Goal: Check status

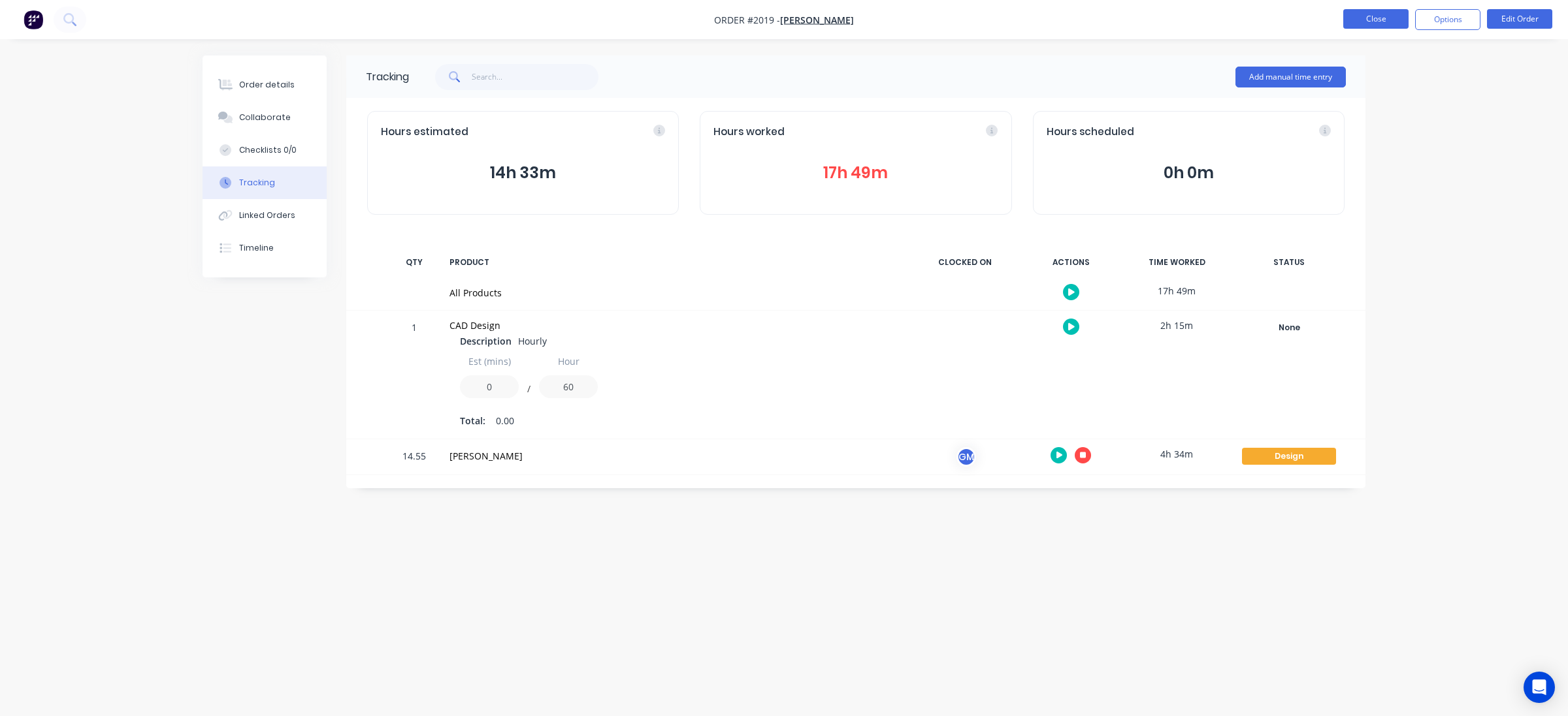
click at [1378, 27] on button "Close" at bounding box center [1375, 18] width 65 height 19
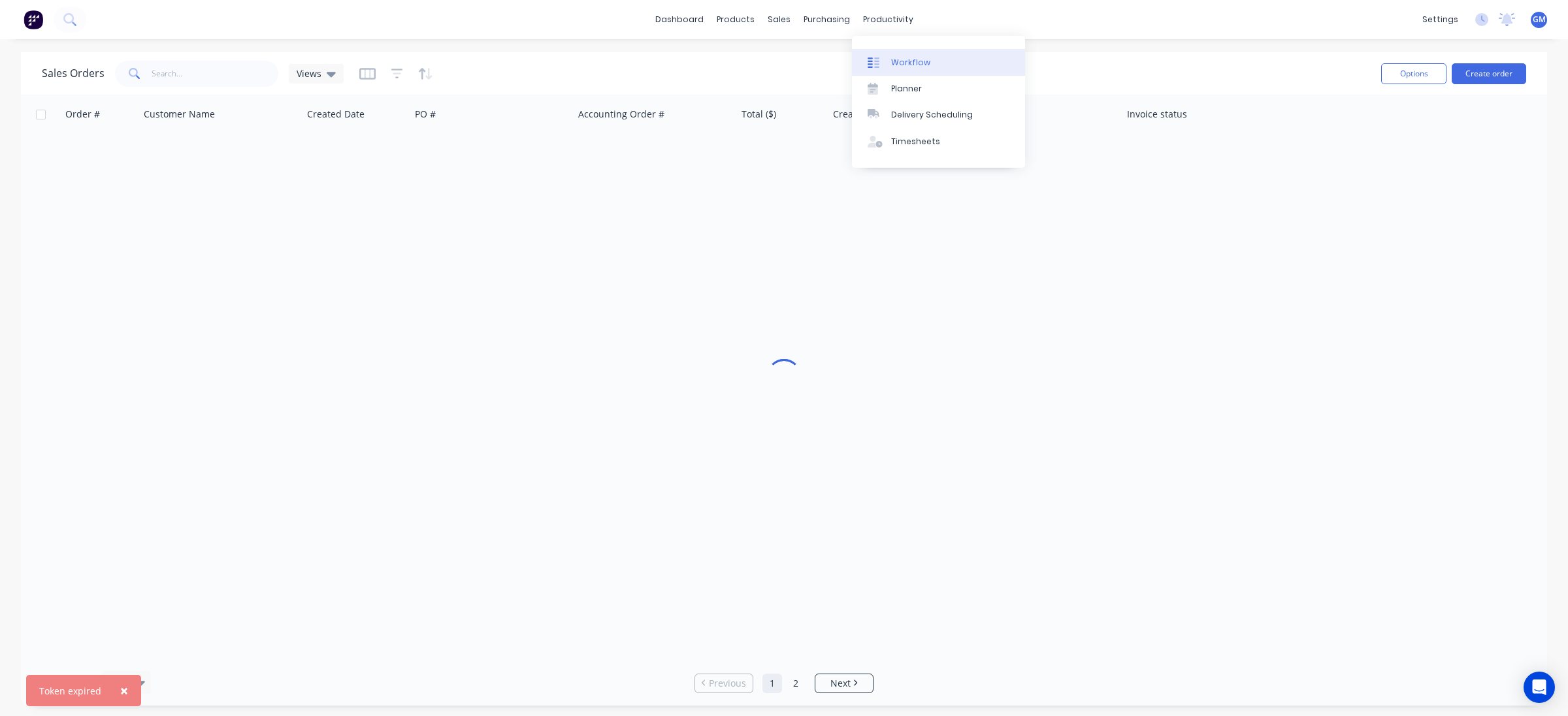
click at [927, 60] on link "Workflow" at bounding box center [938, 62] width 173 height 26
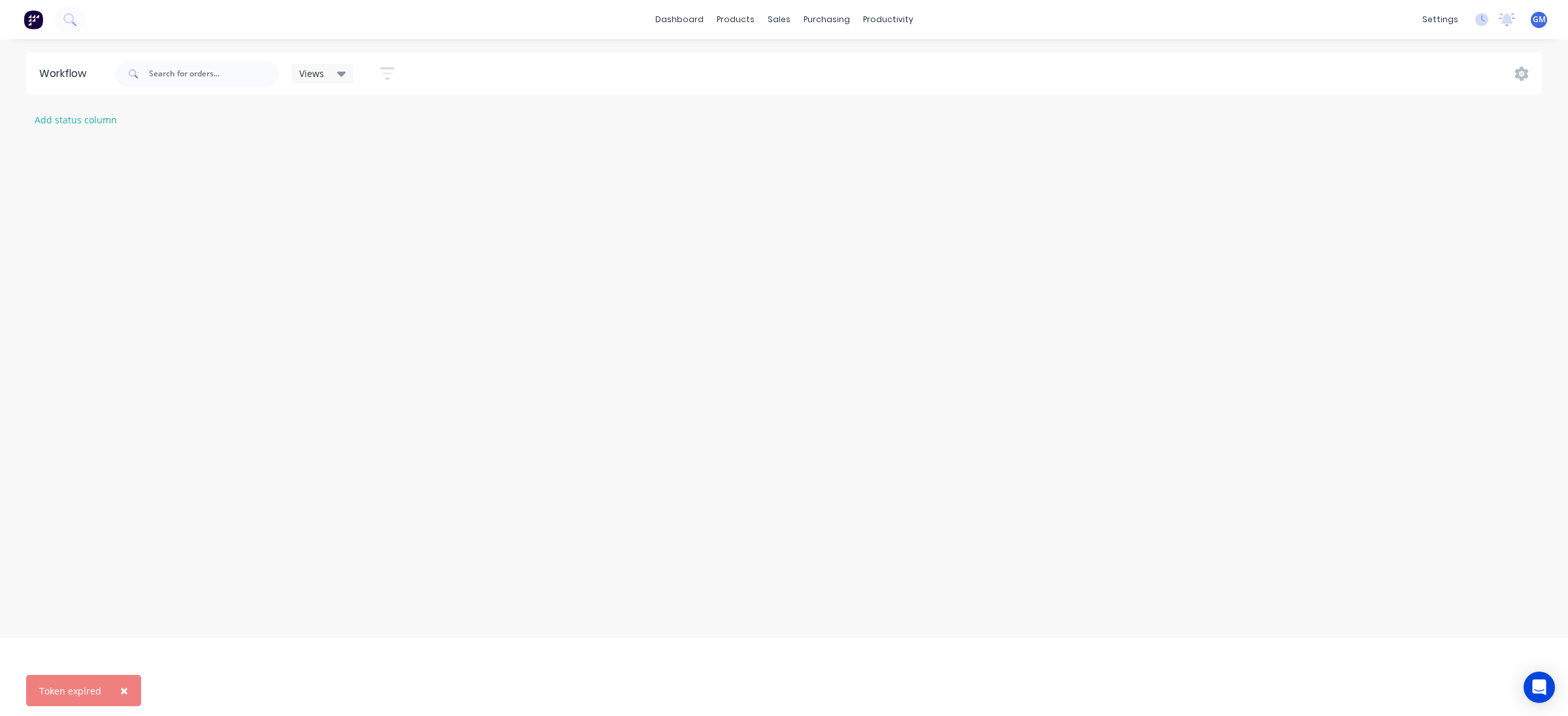
click at [120, 690] on span "×" at bounding box center [124, 691] width 8 height 18
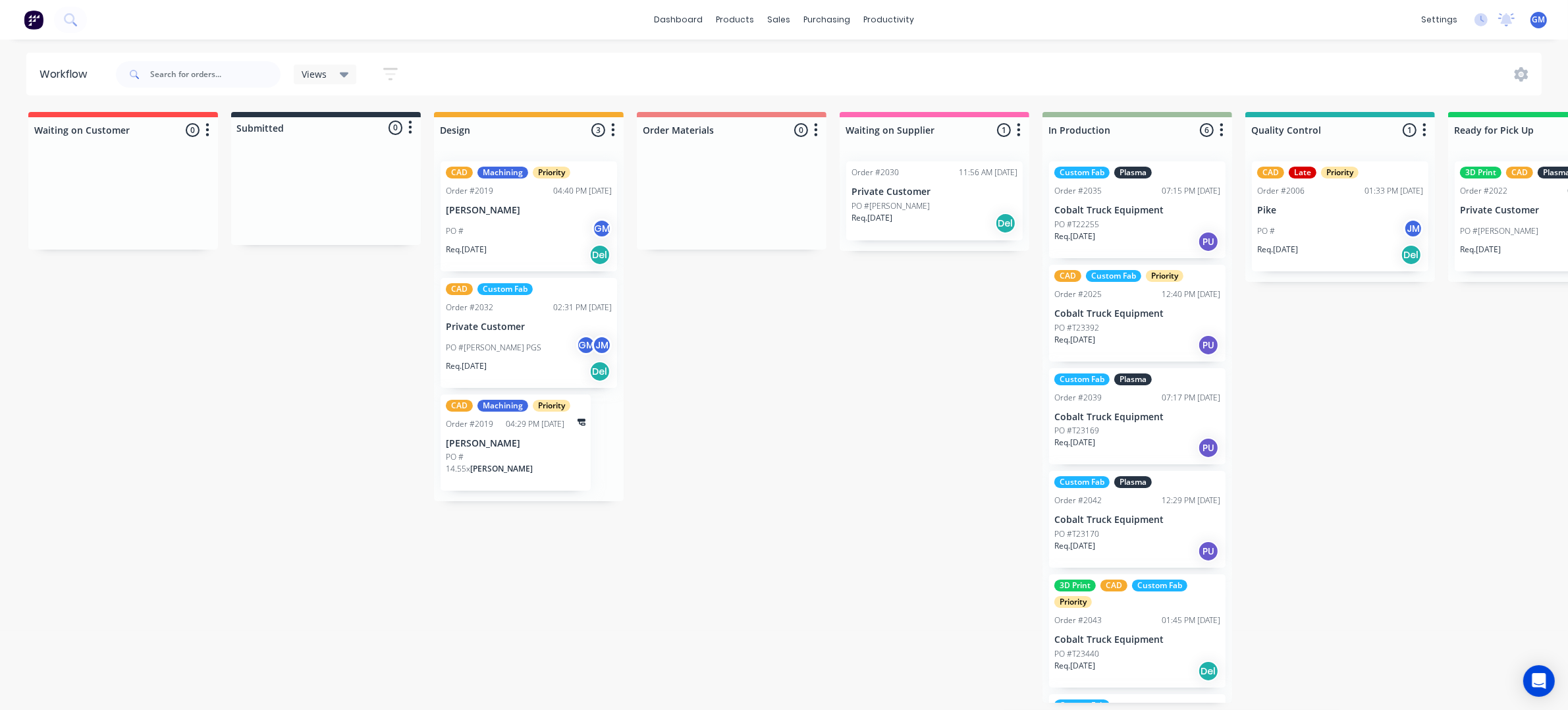
click at [1185, 214] on p "Cobalt Truck Equipment" at bounding box center [1138, 210] width 166 height 11
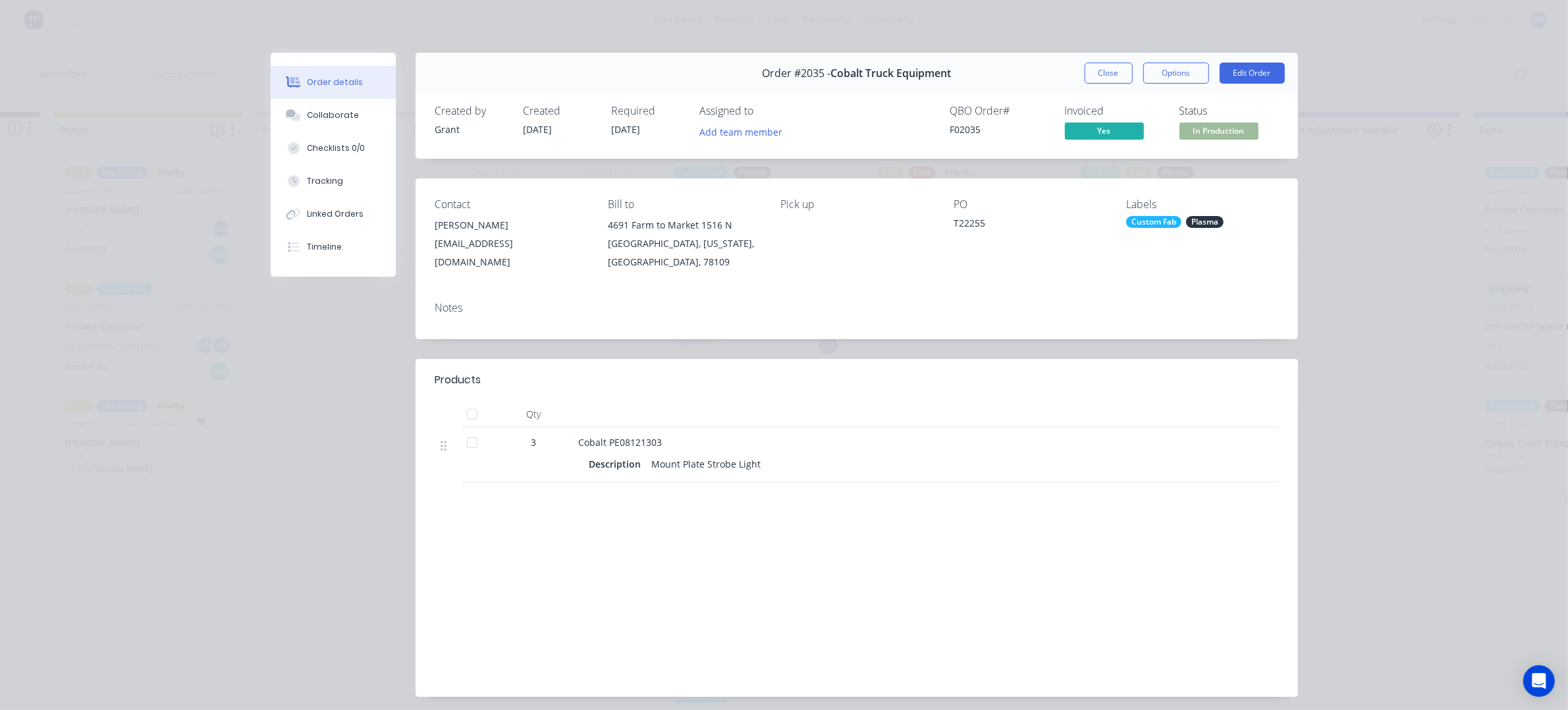
scroll to position [0, 426]
click at [1094, 65] on button "Close" at bounding box center [1108, 73] width 48 height 21
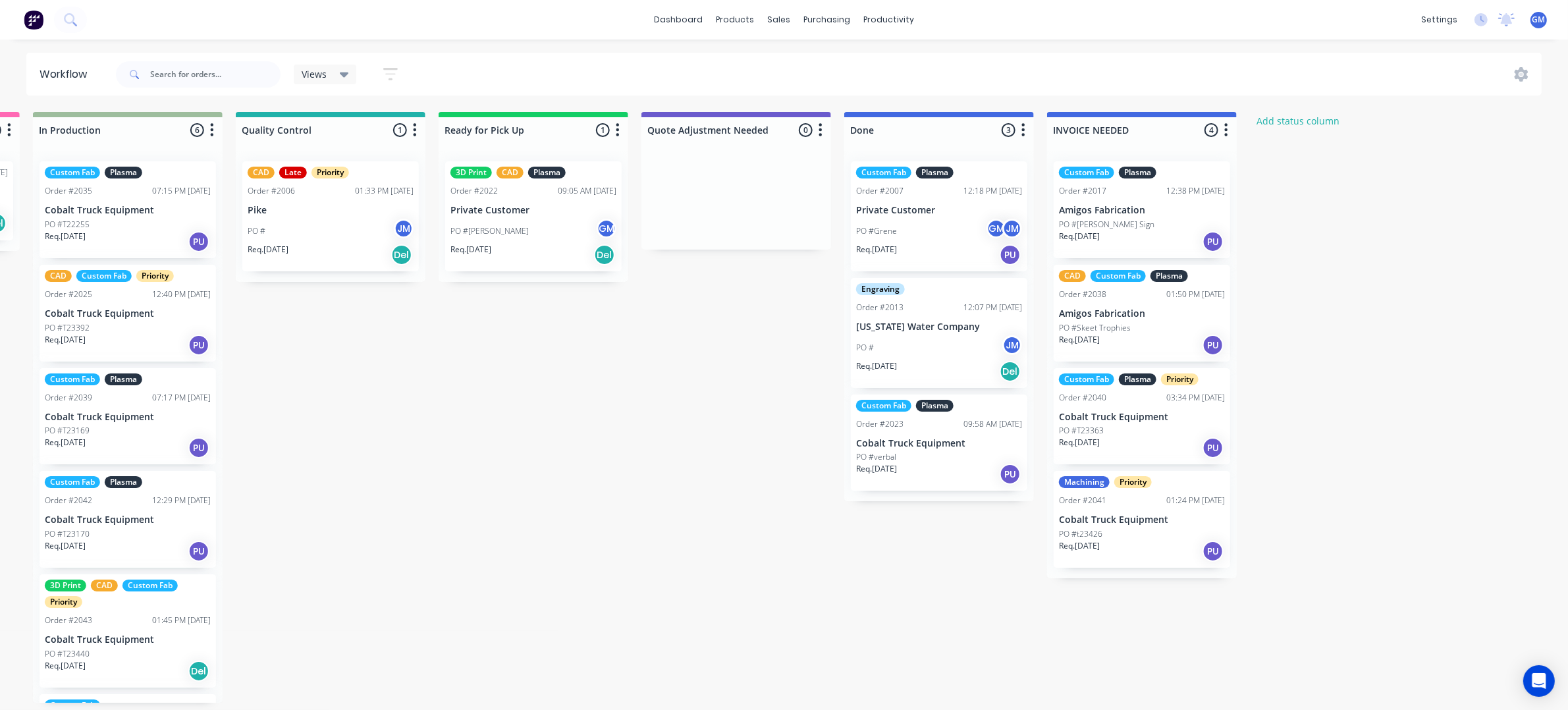
scroll to position [0, 991]
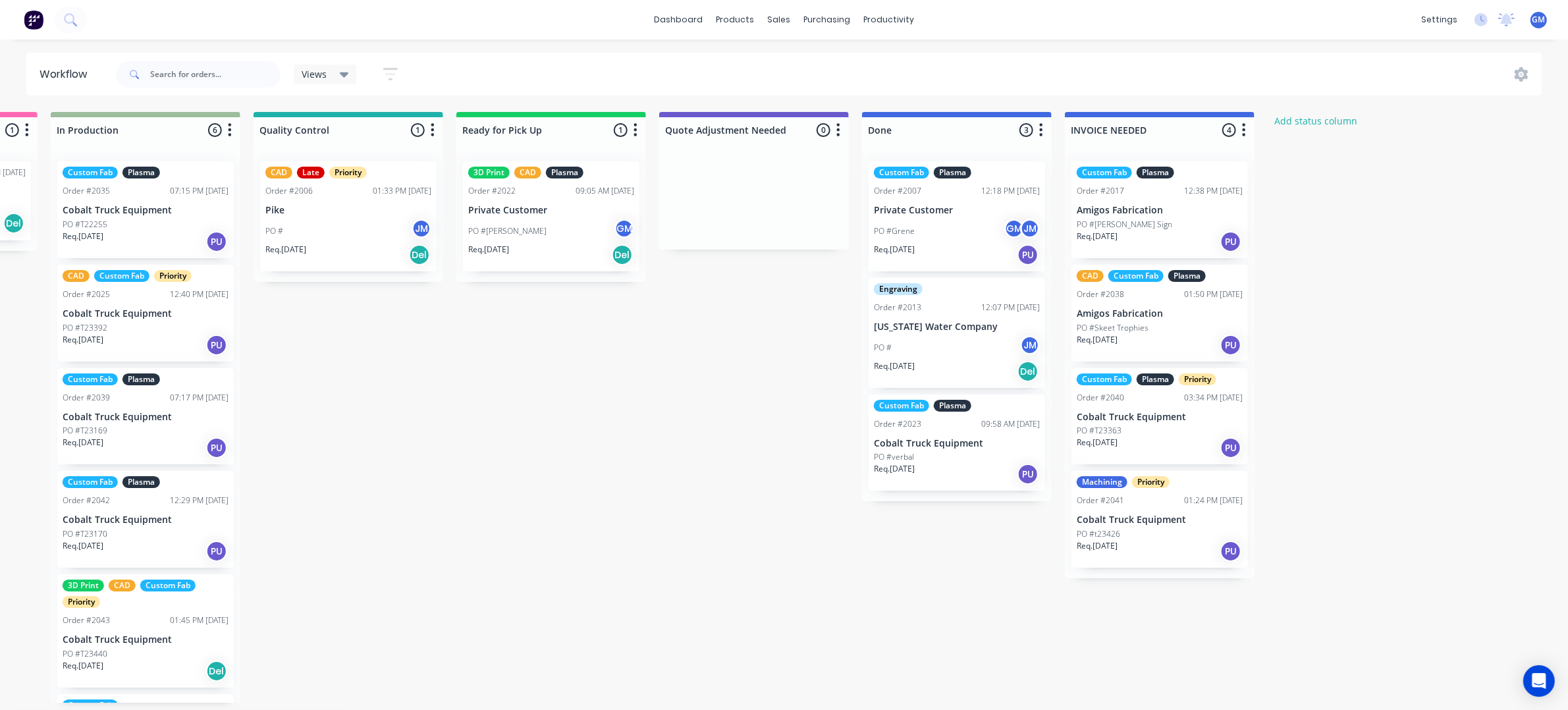
click at [1424, 342] on div "Waiting on Customer 0 Status colour #FF4949 hex #FF4949 Save Cancel Notificatio…" at bounding box center [287, 407] width 2578 height 590
click at [804, 520] on div "Waiting on Customer 0 Status colour #FF4949 hex #FF4949 Save Cancel Notificatio…" at bounding box center [287, 407] width 2578 height 590
drag, startPoint x: 710, startPoint y: 489, endPoint x: 667, endPoint y: 517, distance: 51.3
click at [693, 501] on div "Waiting on Customer 0 Status colour #FF4949 hex #FF4949 Save Cancel Notificatio…" at bounding box center [287, 407] width 2578 height 590
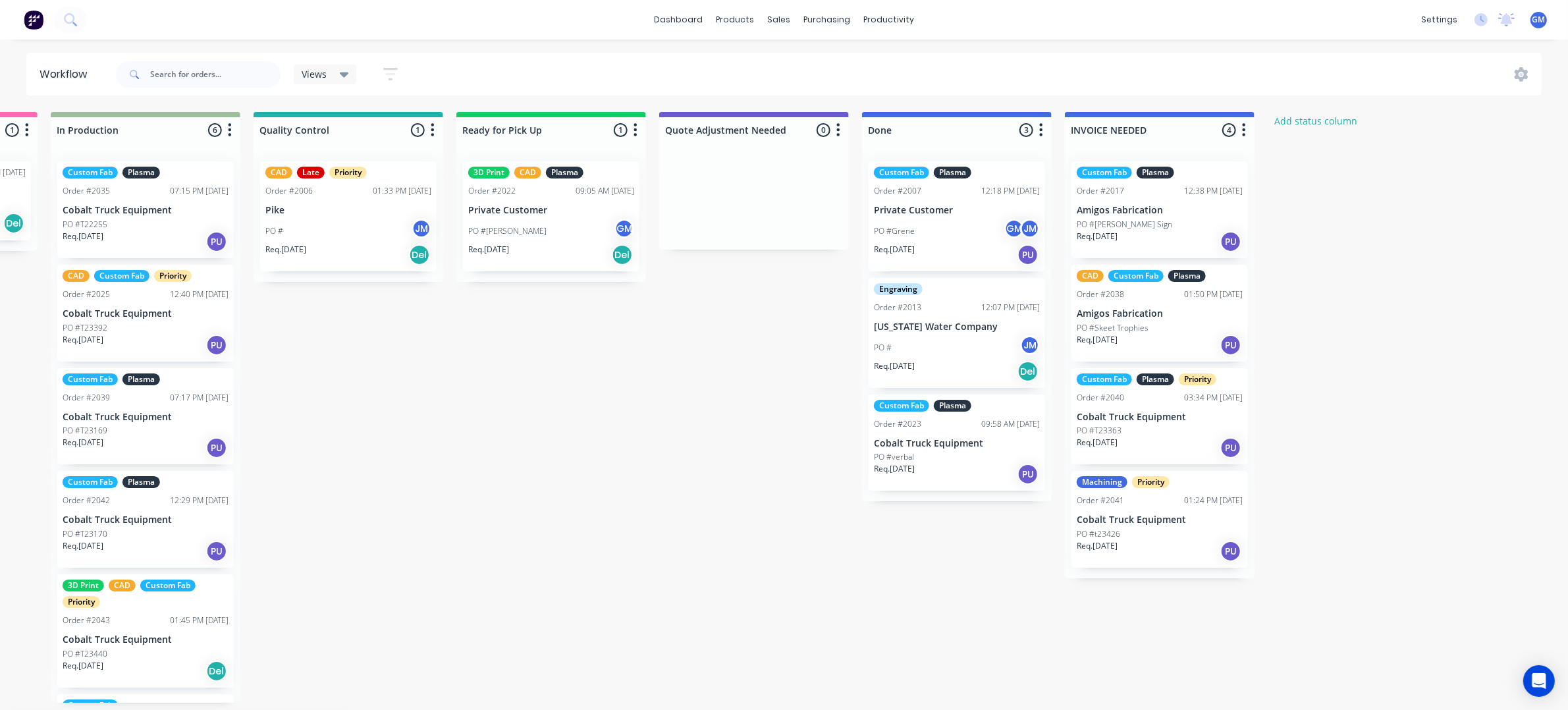
click at [334, 70] on div "Views" at bounding box center [325, 74] width 48 height 12
click at [607, 507] on div "Waiting on Customer 0 Status colour #FF4949 hex #FF4949 Save Cancel Notificatio…" at bounding box center [287, 407] width 2578 height 590
click at [1044, 131] on button "button" at bounding box center [1041, 131] width 16 height 16
click at [656, 399] on div "Waiting on Customer 0 Status colour #FF4949 hex #FF4949 Save Cancel Notificatio…" at bounding box center [287, 407] width 2578 height 590
click at [347, 68] on div "Views" at bounding box center [325, 74] width 63 height 20
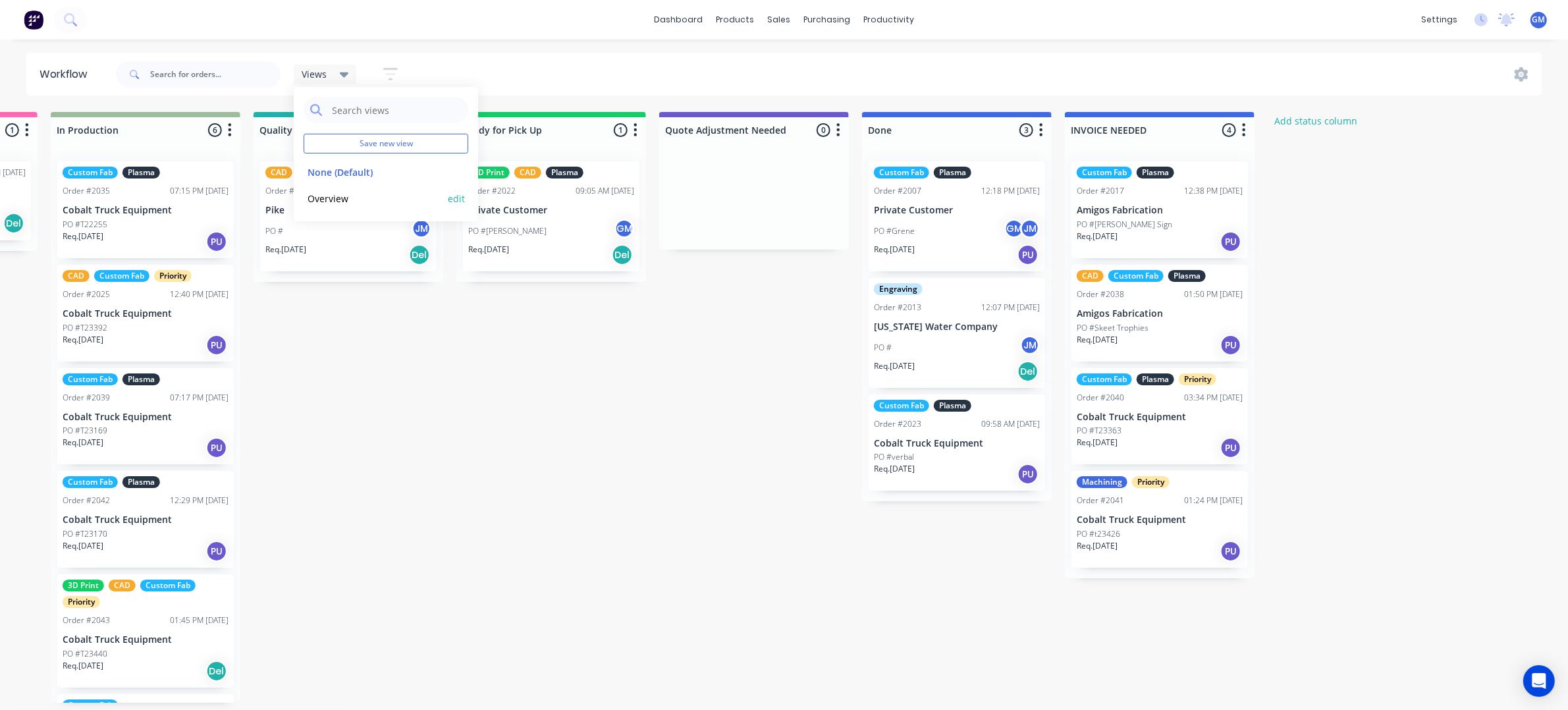
click at [347, 200] on button "Overview" at bounding box center [374, 199] width 141 height 16
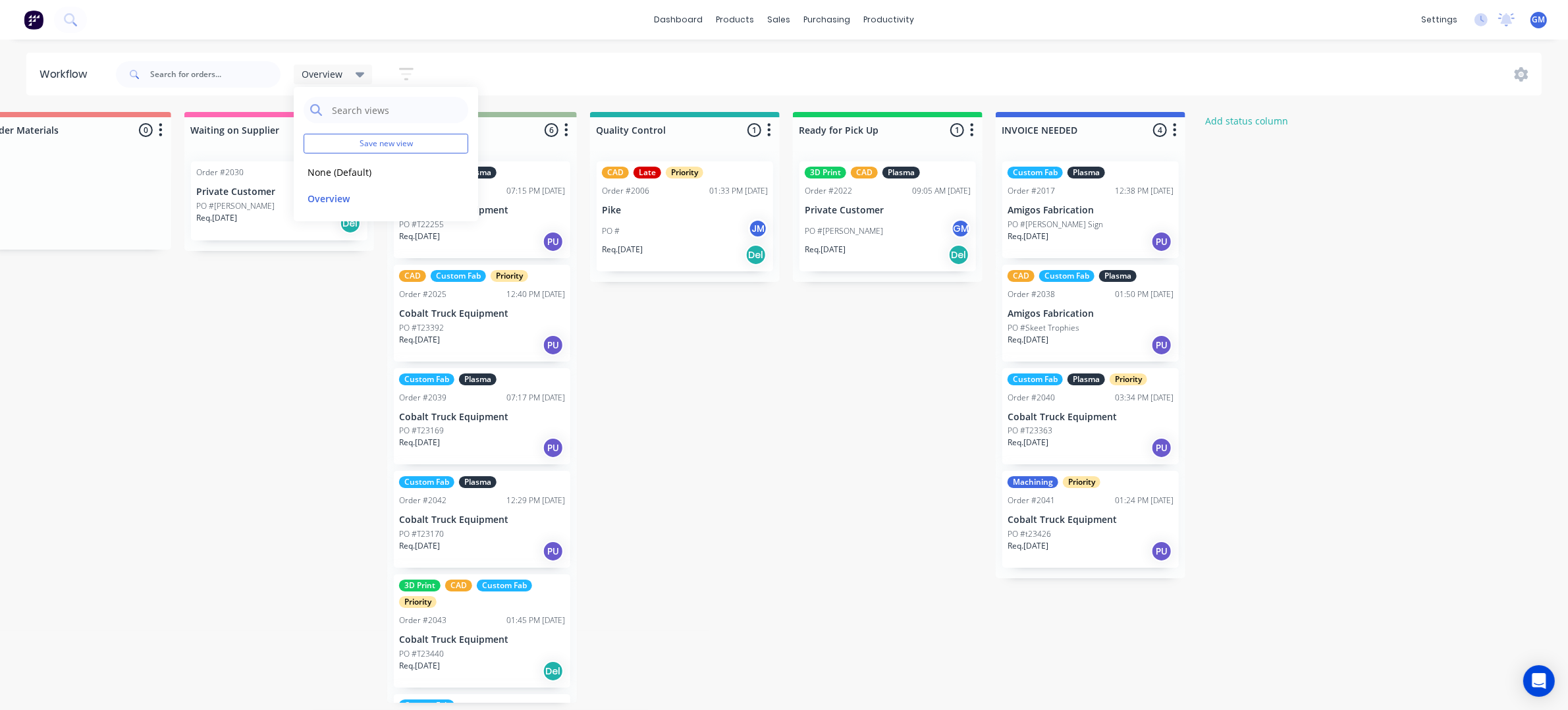
scroll to position [0, 887]
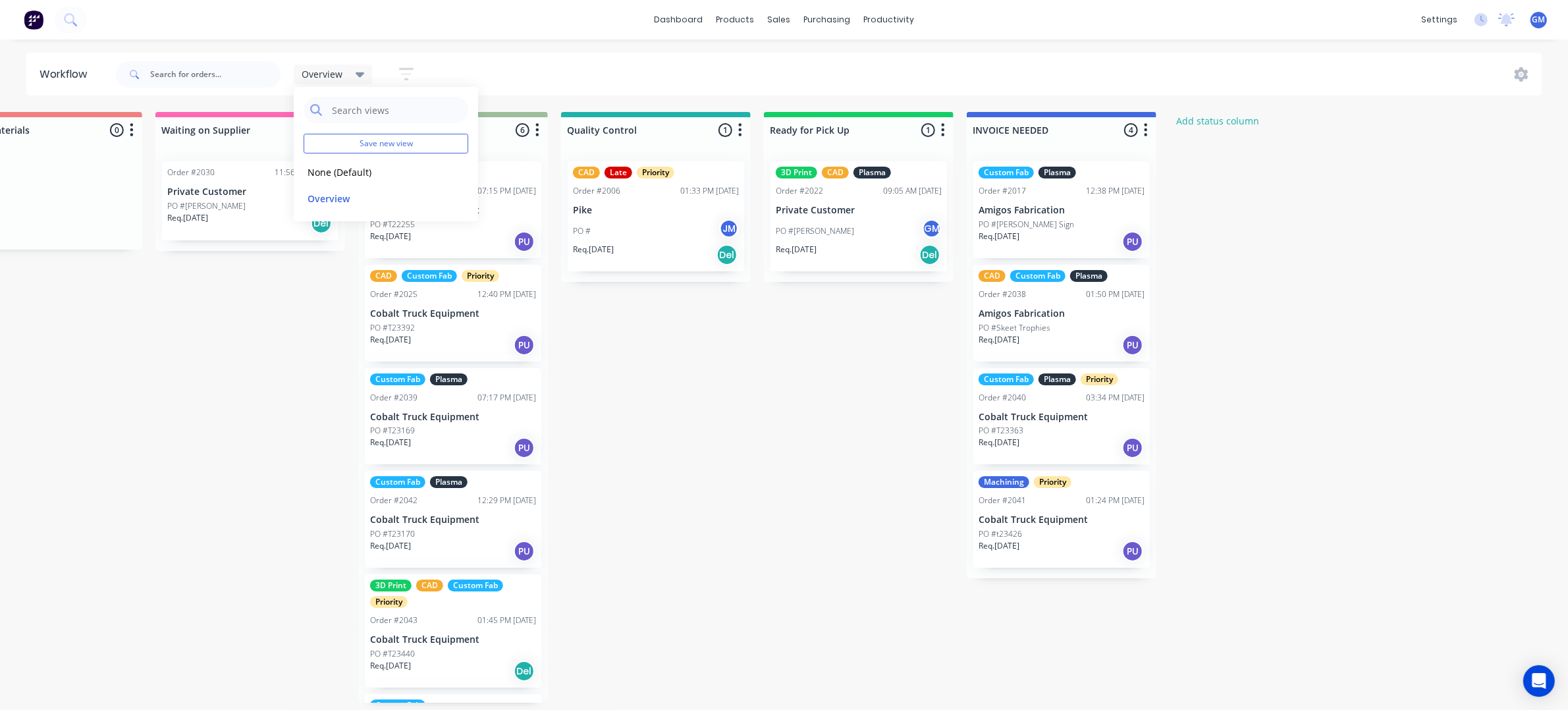
click at [898, 572] on div "Quote Adjustment Needed 0 Status colour #6A5ACD hex #6A5ACD Save Cancel Notific…" at bounding box center [392, 407] width 2578 height 590
click at [342, 74] on div "Overview" at bounding box center [333, 74] width 63 height 12
click at [668, 449] on div "Quote Adjustment Needed 0 Status colour #6A5ACD hex #6A5ACD Save Cancel Notific…" at bounding box center [392, 407] width 2578 height 590
click at [352, 76] on div "Overview" at bounding box center [333, 74] width 63 height 12
click at [355, 78] on icon at bounding box center [359, 74] width 9 height 15
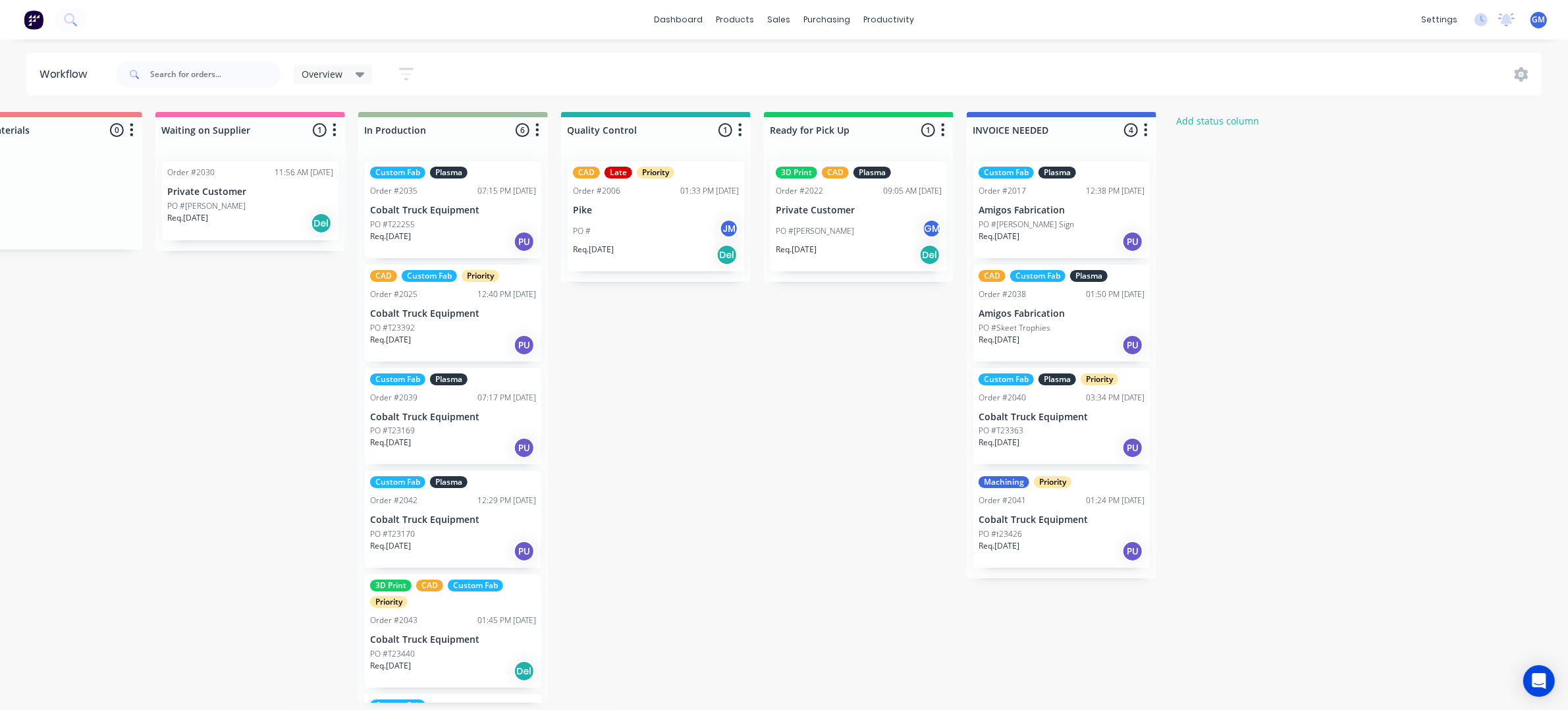
click at [799, 422] on div "Quote Adjustment Needed 0 Status colour #6A5ACD hex #6A5ACD Save Cancel Notific…" at bounding box center [392, 407] width 2578 height 590
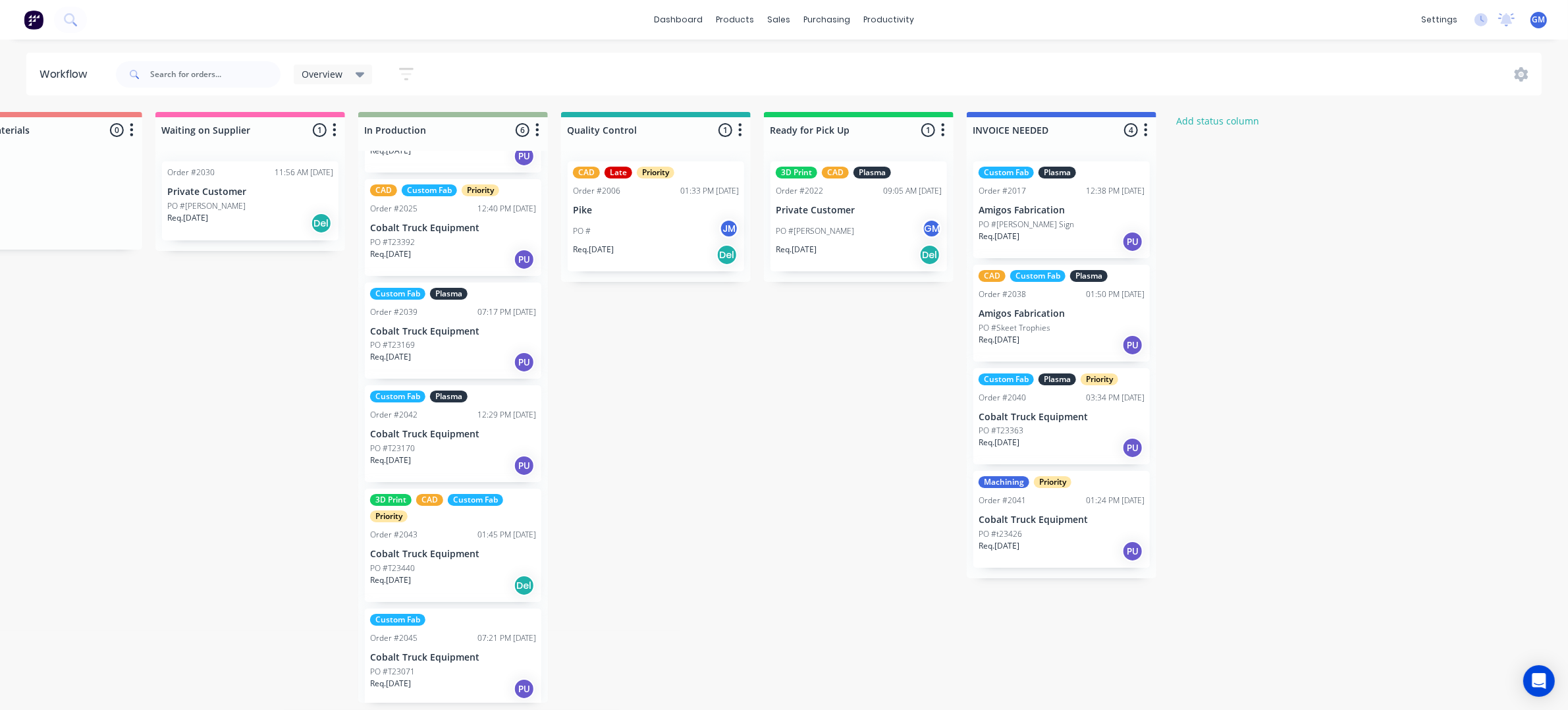
click at [663, 502] on div "Quote Adjustment Needed 0 Status colour #6A5ACD hex #6A5ACD Save Cancel Notific…" at bounding box center [392, 407] width 2578 height 590
click at [498, 548] on p "Cobalt Truck Equipment" at bounding box center [453, 553] width 166 height 11
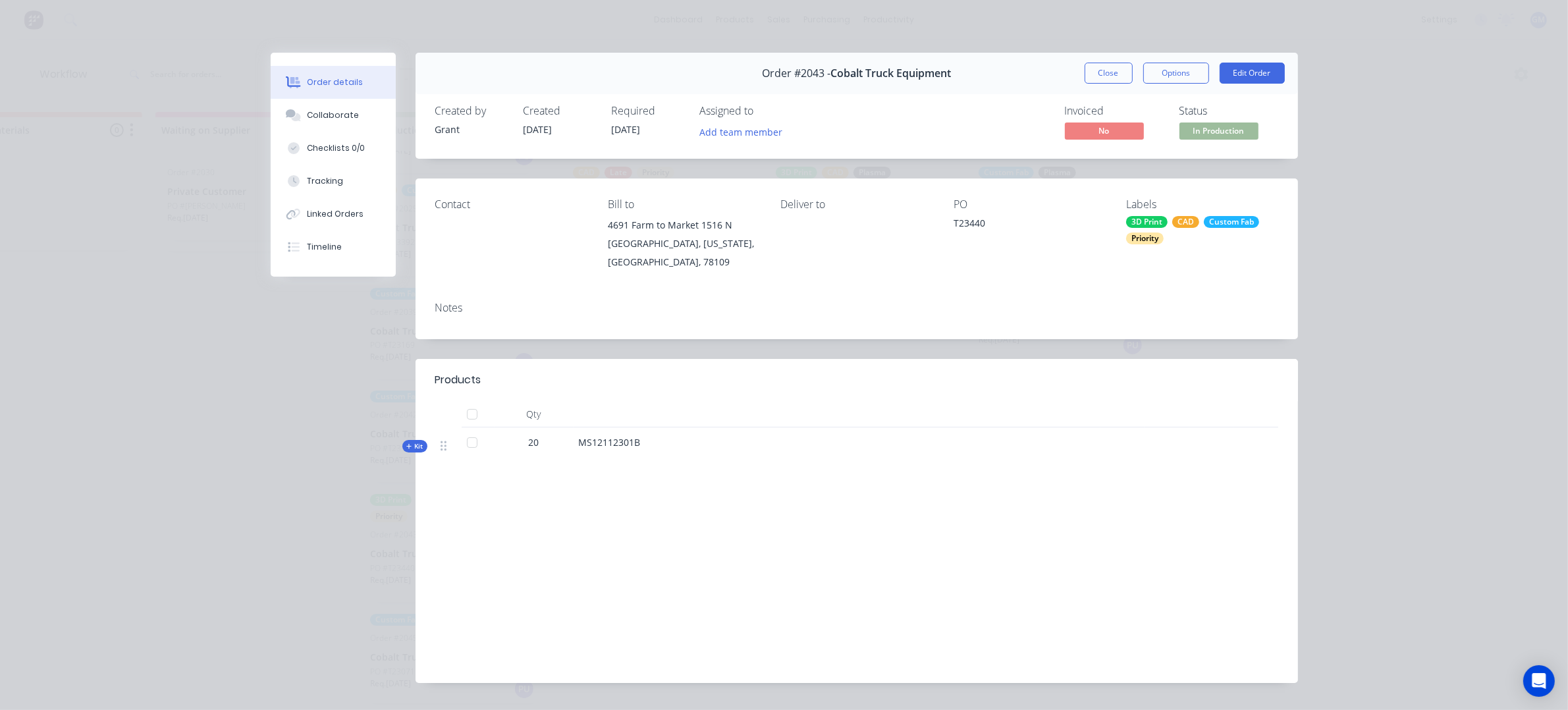
click at [221, 372] on div "Order details Collaborate Checklists 0/0 Tracking Linked Orders Timeline Order …" at bounding box center [784, 355] width 1568 height 710
click at [1101, 70] on button "Close" at bounding box center [1108, 73] width 48 height 21
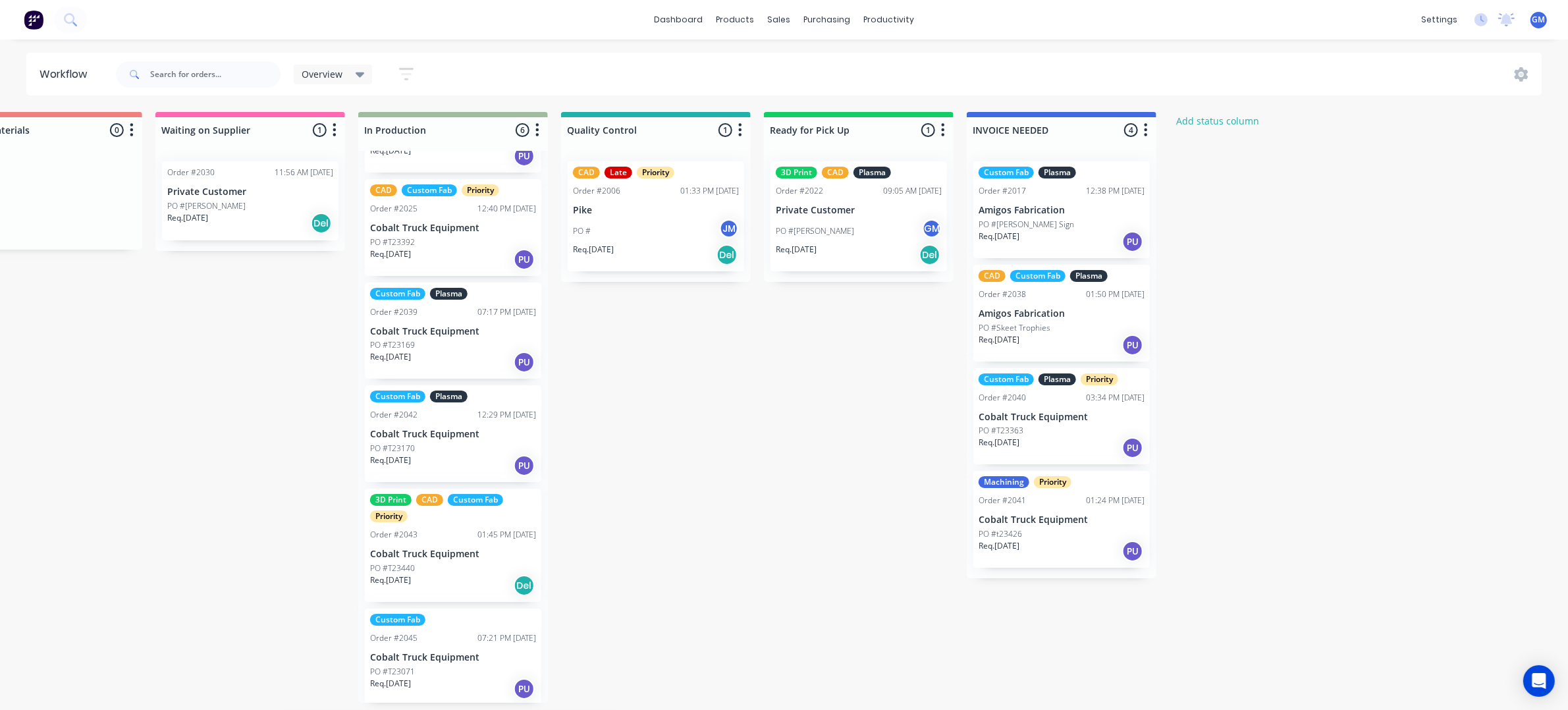
click at [1292, 200] on div "Quote Adjustment Needed 0 Status colour #6A5ACD hex #6A5ACD Save Cancel Notific…" at bounding box center [392, 407] width 2578 height 590
click at [1207, 535] on div "Quote Adjustment Needed 0 Status colour #6A5ACD hex #6A5ACD Save Cancel Notific…" at bounding box center [392, 407] width 2578 height 590
click at [1071, 517] on div "Custom Fab Plasma Order #2017 12:38 PM 13/08/25 Amigos Fabrication PO #Bowman S…" at bounding box center [1062, 365] width 189 height 427
click at [766, 550] on div "Quote Adjustment Needed 0 Status colour #6A5ACD hex #6A5ACD Save Cancel Notific…" at bounding box center [392, 407] width 2578 height 590
click at [1360, 420] on div "Quote Adjustment Needed 0 Status colour #6A5ACD hex #6A5ACD Save Cancel Notific…" at bounding box center [392, 407] width 2578 height 590
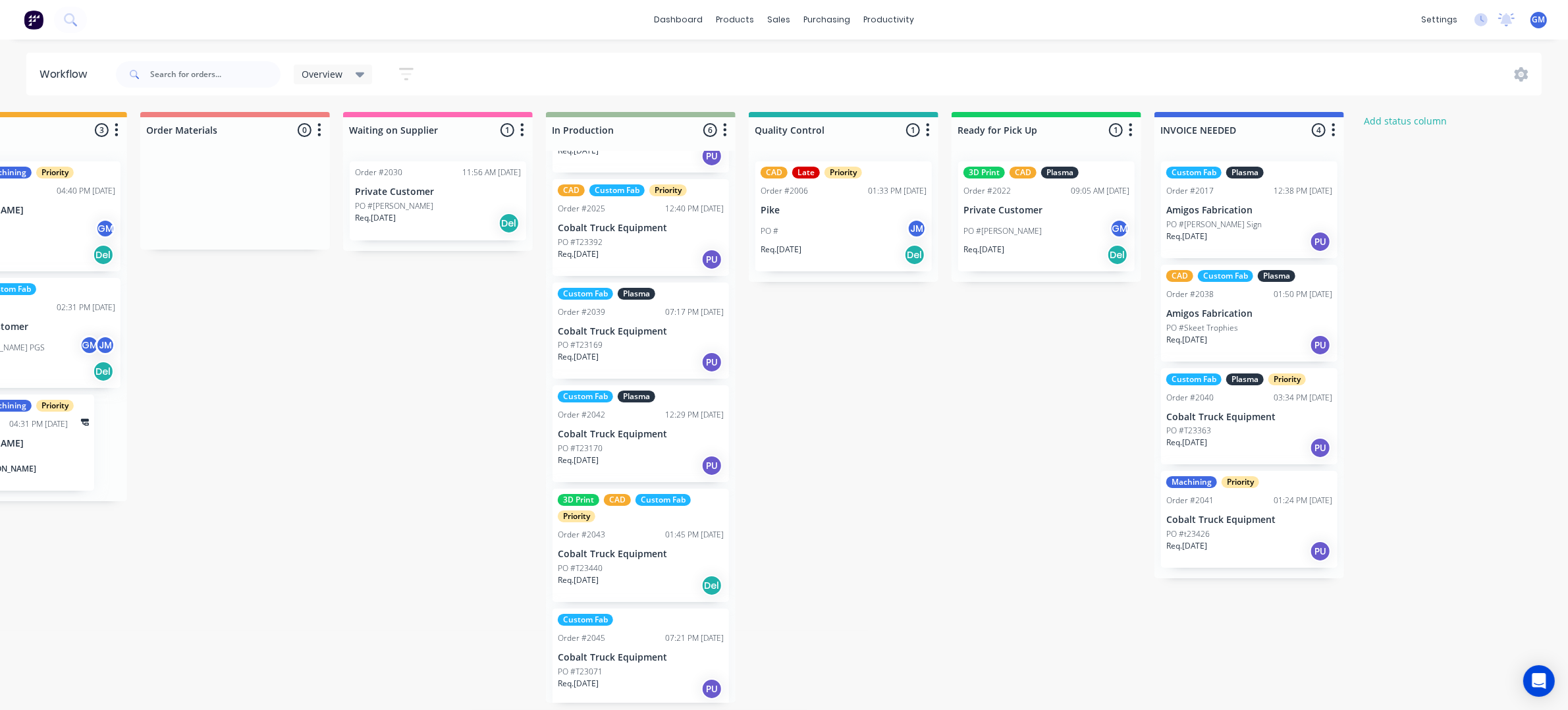
scroll to position [5, 1010]
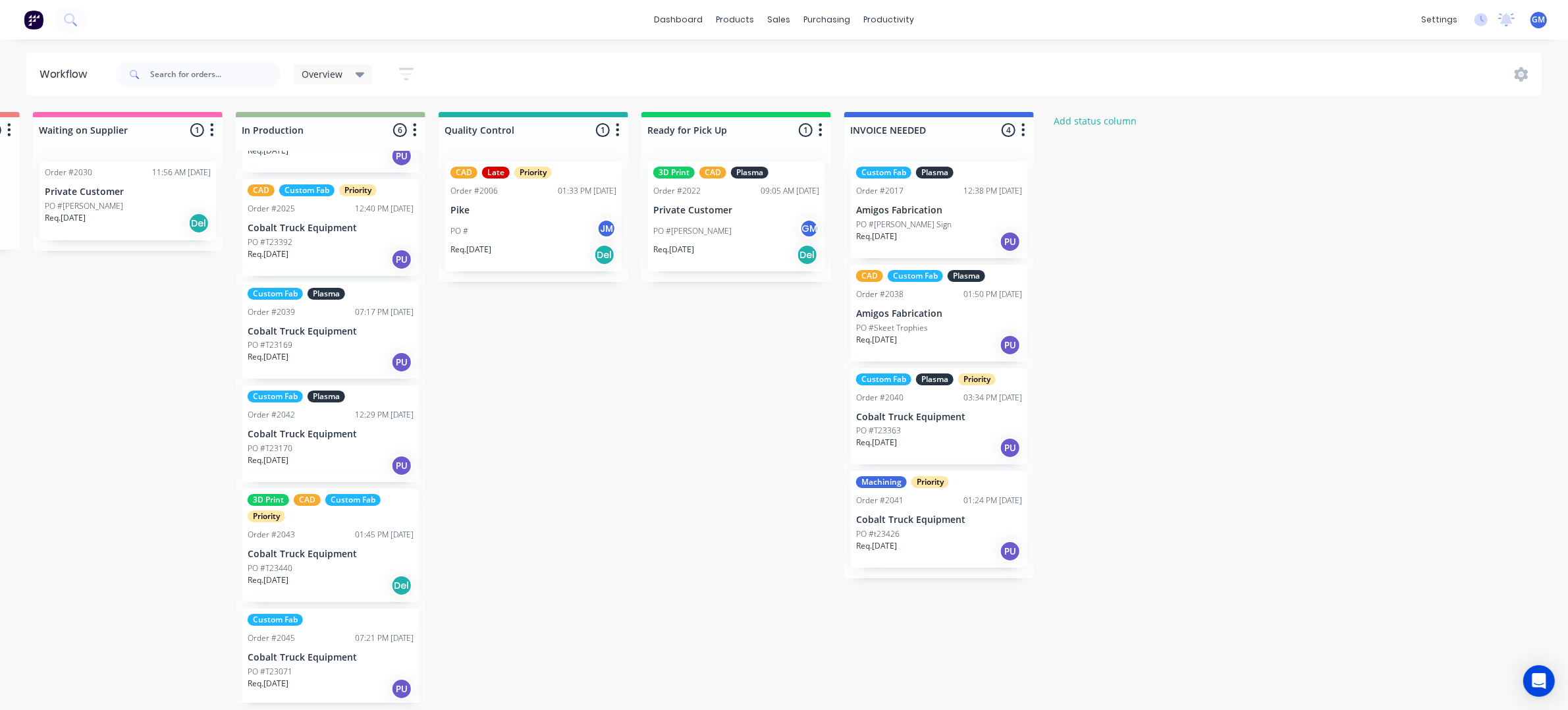
click at [301, 574] on div "Req. 28/08/25 Del" at bounding box center [331, 585] width 166 height 22
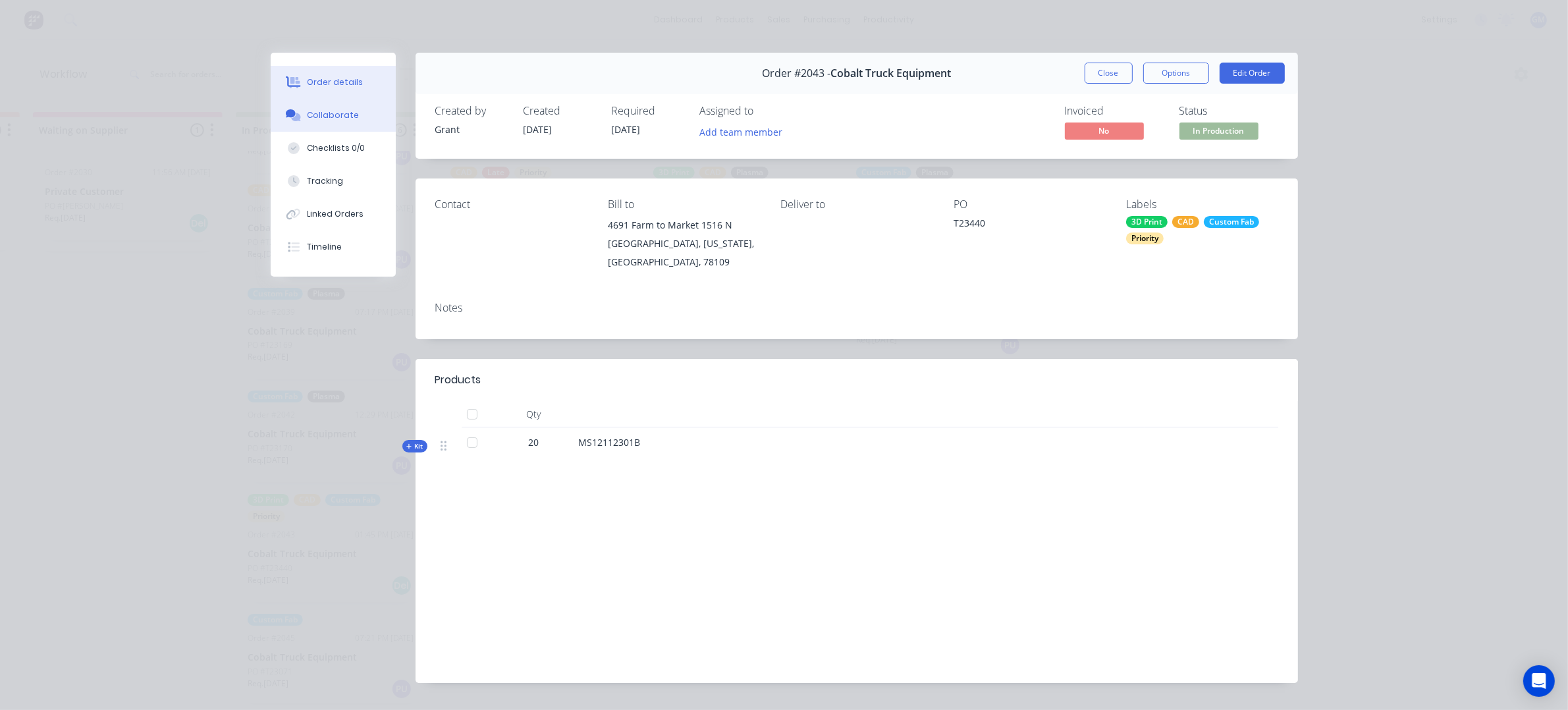
click at [345, 108] on button "Collaborate" at bounding box center [333, 115] width 125 height 33
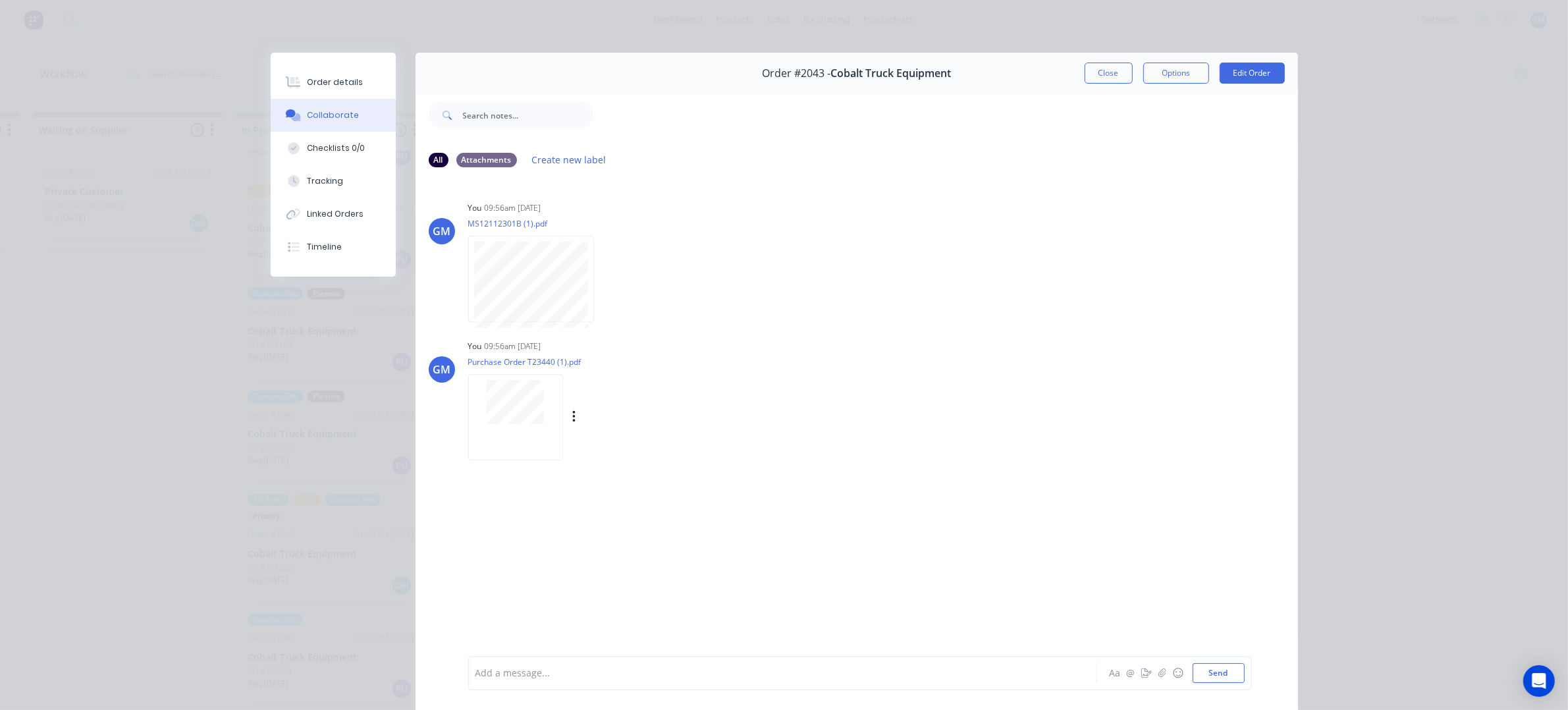
click at [517, 377] on div at bounding box center [515, 416] width 95 height 86
